Goal: Information Seeking & Learning: Learn about a topic

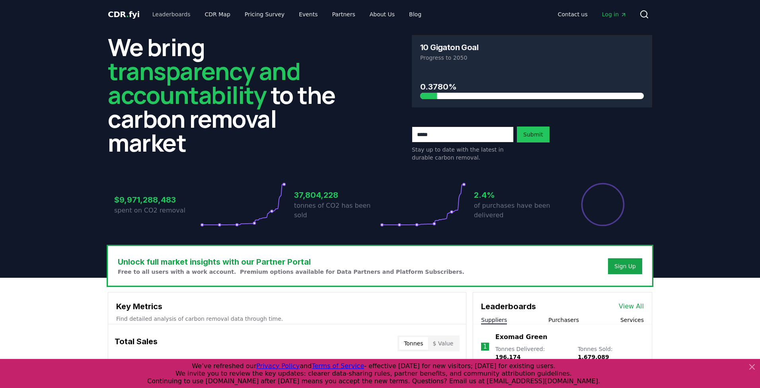
click at [169, 17] on link "Leaderboards" at bounding box center [171, 14] width 51 height 14
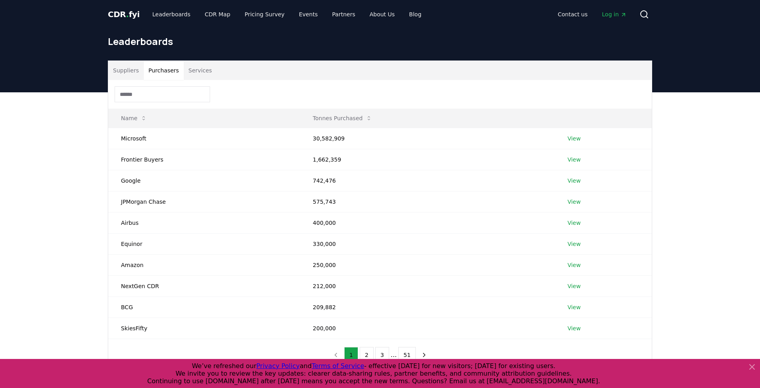
click at [167, 74] on button "Purchasers" at bounding box center [164, 70] width 40 height 19
click at [66, 159] on div "Suppliers Purchasers Services Name Tonnes Purchased Microsoft 30,582,909 View F…" at bounding box center [380, 247] width 760 height 311
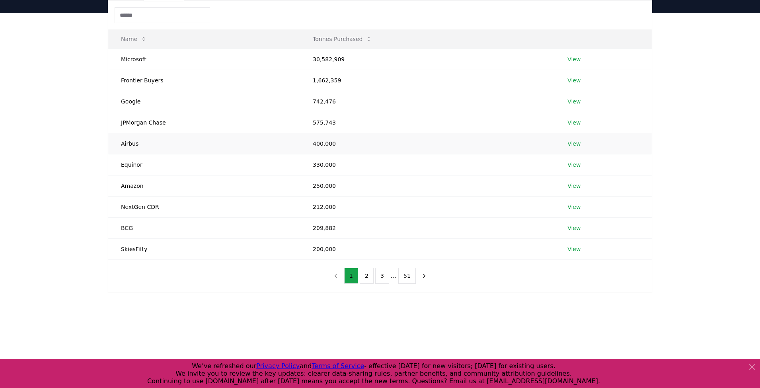
scroll to position [106, 0]
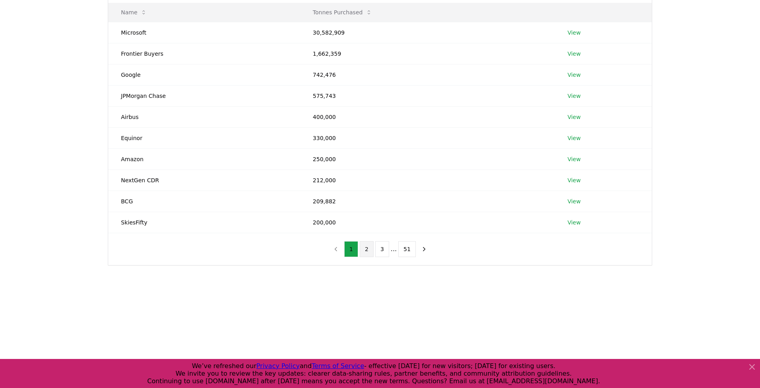
click at [370, 247] on button "2" at bounding box center [367, 249] width 14 height 16
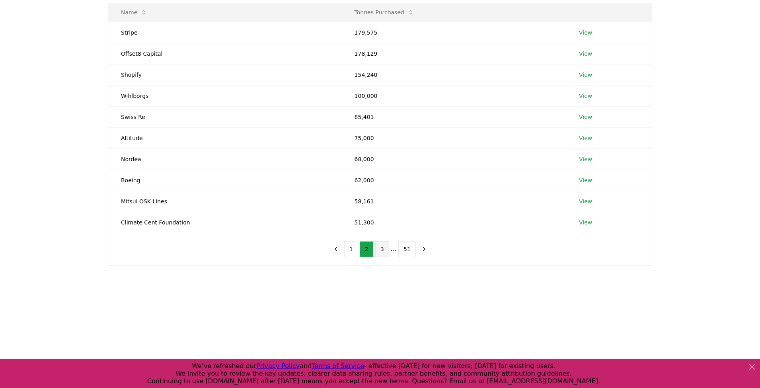
click at [384, 249] on button "3" at bounding box center [382, 249] width 14 height 16
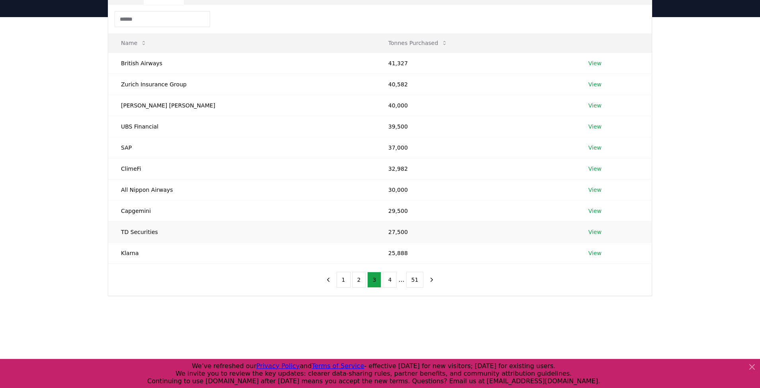
scroll to position [39, 0]
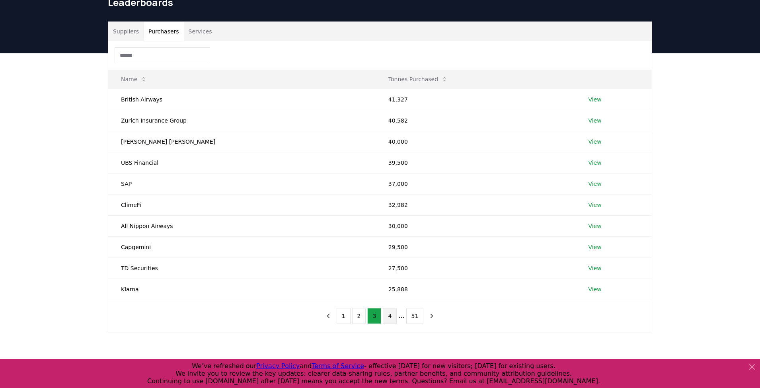
click at [389, 315] on button "4" at bounding box center [390, 316] width 14 height 16
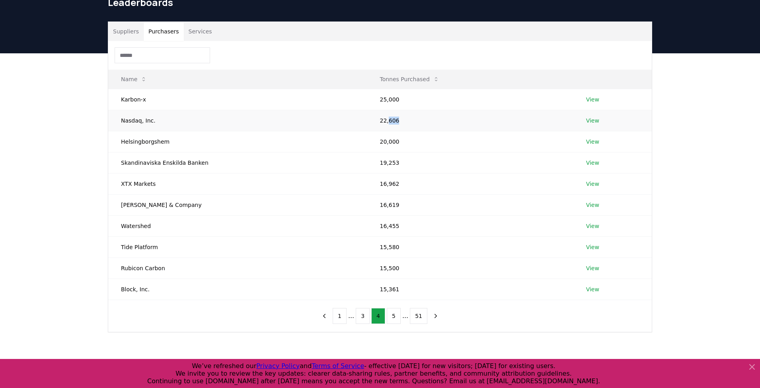
drag, startPoint x: 380, startPoint y: 122, endPoint x: 397, endPoint y: 122, distance: 17.1
click at [397, 122] on td "22,606" at bounding box center [470, 120] width 206 height 21
click at [150, 57] on input at bounding box center [162, 55] width 95 height 16
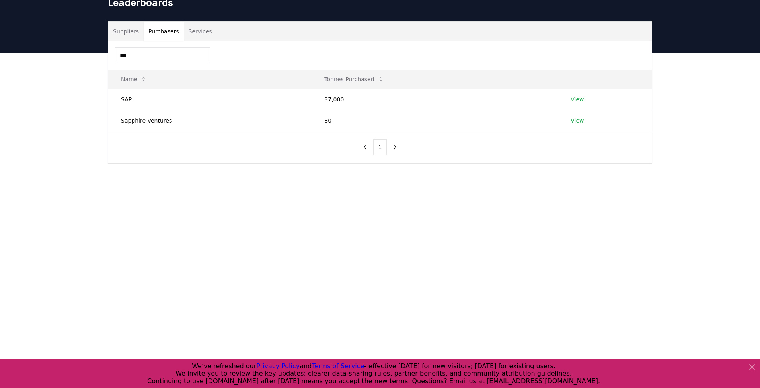
type input "***"
click at [366, 148] on icon "previous page" at bounding box center [364, 147] width 7 height 7
